Goal: Information Seeking & Learning: Understand process/instructions

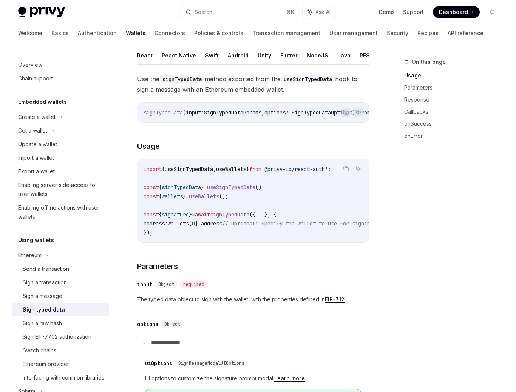
scroll to position [53, 0]
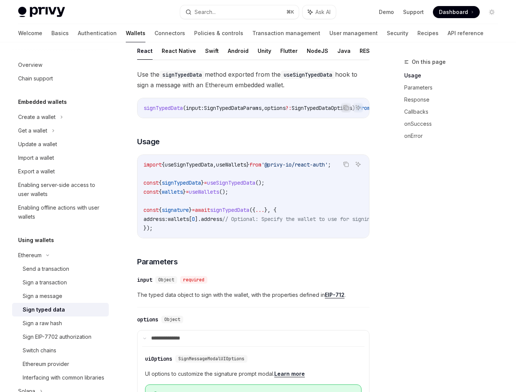
click at [181, 194] on span "wallets" at bounding box center [172, 192] width 21 height 7
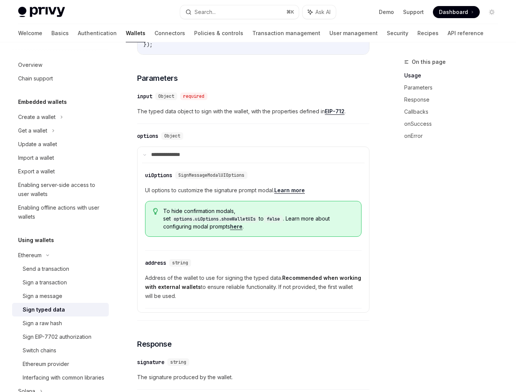
scroll to position [268, 0]
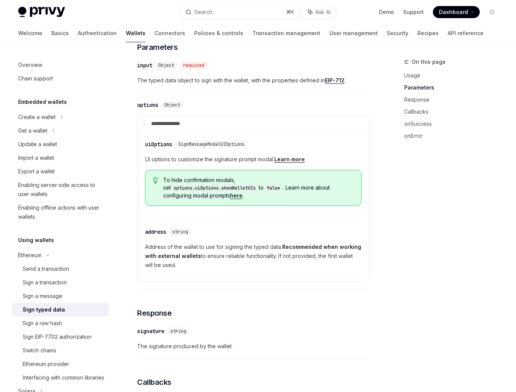
click at [205, 248] on span "Address of the wallet to use for signing the typed data. Recommended when worki…" at bounding box center [253, 256] width 217 height 27
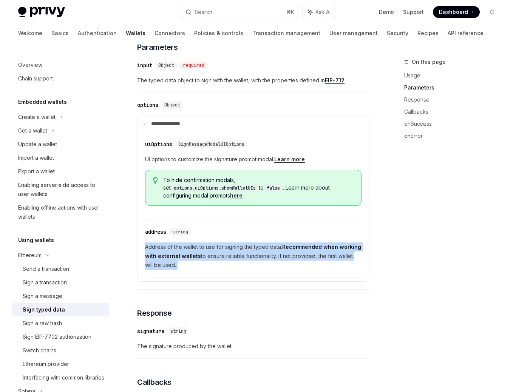
click at [205, 248] on span "Address of the wallet to use for signing the typed data. Recommended when worki…" at bounding box center [253, 256] width 217 height 27
click at [200, 232] on div at bounding box center [200, 232] width 0 height 0
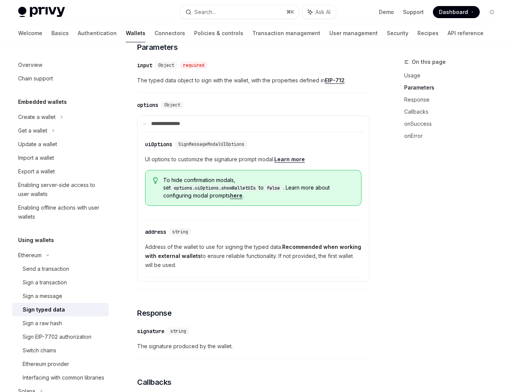
click at [225, 269] on div "​ address string Address of the wallet to use for signing the typed data. Recom…" at bounding box center [253, 251] width 217 height 54
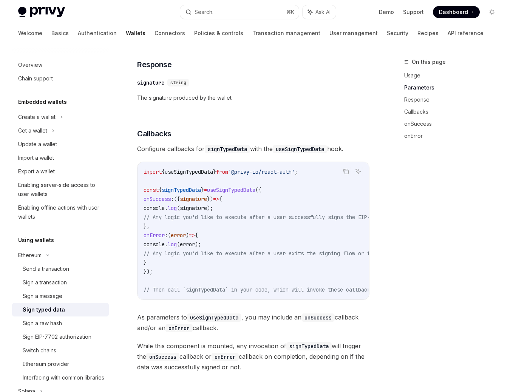
scroll to position [525, 0]
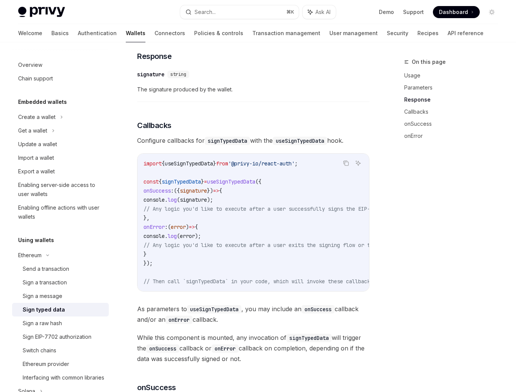
click at [243, 180] on span "useSignTypedData" at bounding box center [231, 181] width 48 height 7
click at [252, 215] on code "import { useSignTypedData } from '@privy-io/react-auth' ; const { signTypedData…" at bounding box center [290, 222] width 293 height 127
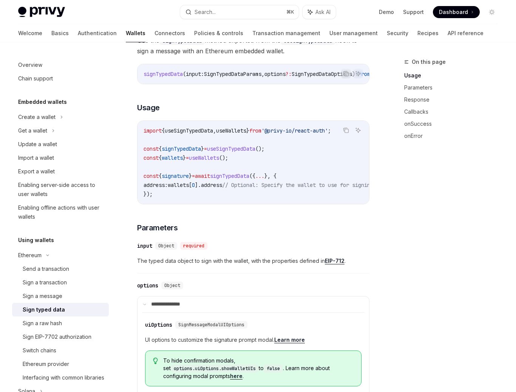
scroll to position [79, 0]
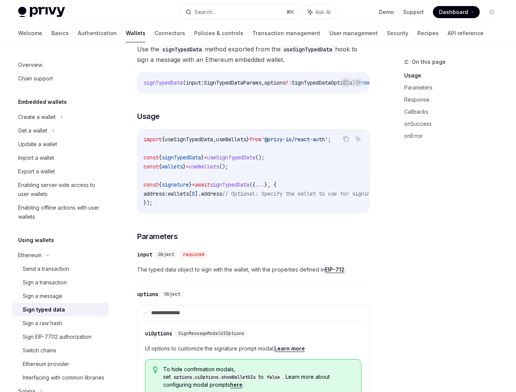
click at [164, 196] on span "address:" at bounding box center [156, 194] width 24 height 7
click at [222, 194] on span "address" at bounding box center [211, 194] width 21 height 7
click at [250, 186] on span "signTypedData" at bounding box center [229, 184] width 39 height 7
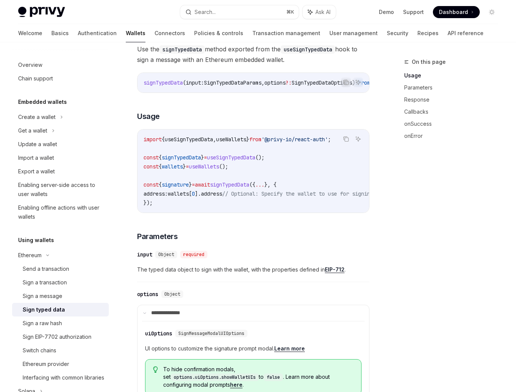
click at [222, 197] on span "address" at bounding box center [211, 194] width 21 height 7
click at [219, 170] on span "useWallets" at bounding box center [204, 166] width 30 height 7
click at [244, 171] on code "import { useSignTypedData , useWallets } from '@privy-io/react-auth' ; const { …" at bounding box center [342, 171] width 396 height 73
